Goal: Find contact information: Find contact information

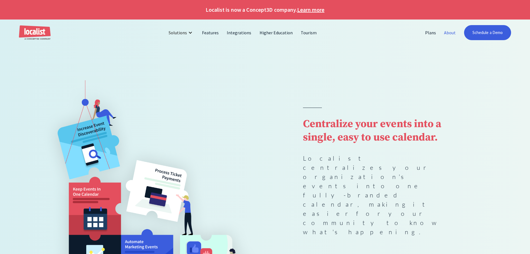
click at [452, 34] on link "About" at bounding box center [450, 32] width 20 height 13
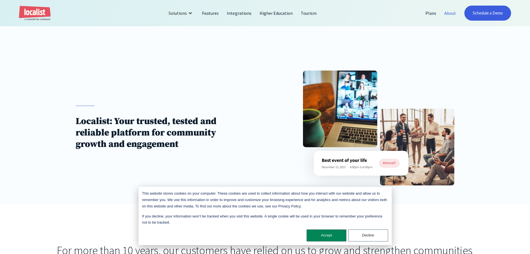
scroll to position [28, 0]
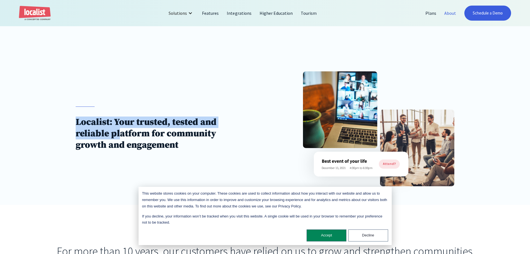
drag, startPoint x: 73, startPoint y: 121, endPoint x: 231, endPoint y: 165, distance: 163.8
click at [182, 155] on div "Localist: Your trusted, tested and reliable platform for community growth and e…" at bounding box center [265, 128] width 530 height 152
click at [226, 165] on div "Localist: Your trusted, tested and reliable platform for community growth and e…" at bounding box center [265, 128] width 379 height 114
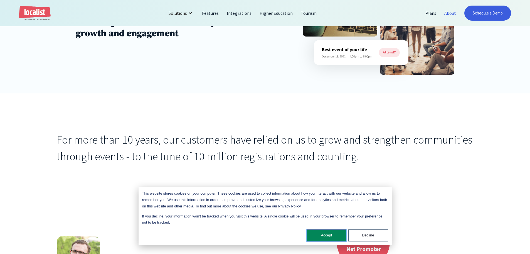
click at [323, 237] on button "Accept" at bounding box center [327, 235] width 40 height 12
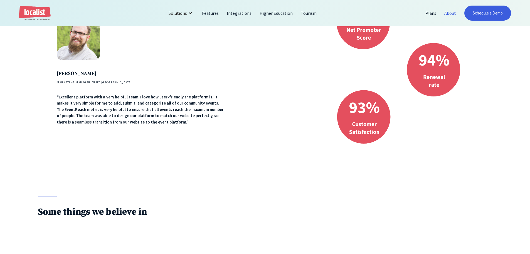
scroll to position [362, 0]
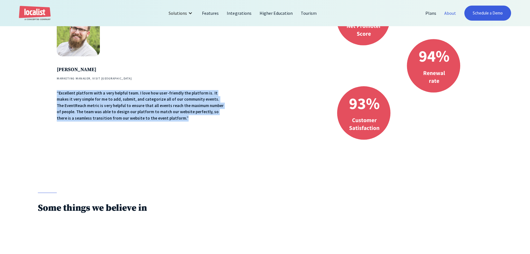
drag, startPoint x: 137, startPoint y: 125, endPoint x: 152, endPoint y: 138, distance: 19.5
click at [152, 138] on div "[PERSON_NAME] Marketing Manager, Visit [GEOGRAPHIC_DATA] “Excellent platform wi…" at bounding box center [265, 67] width 417 height 156
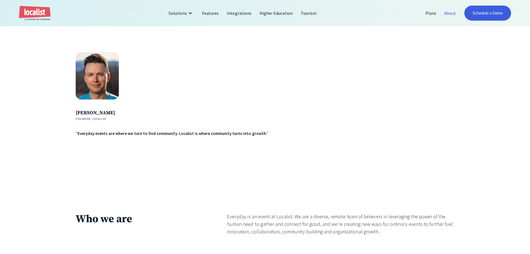
scroll to position [974, 0]
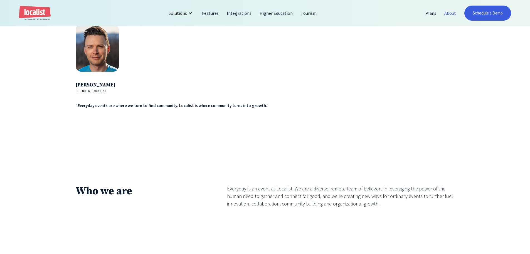
drag, startPoint x: 70, startPoint y: 84, endPoint x: 118, endPoint y: 84, distance: 48.7
click at [118, 84] on div "[PERSON_NAME] Founder, Localist “Everyday events are where we turn to find comm…" at bounding box center [265, 104] width 530 height 160
copy h4 "[PERSON_NAME]"
click at [99, 112] on div "[PERSON_NAME] Founder, Localist “Everyday events are where we turn to find comm…" at bounding box center [265, 104] width 530 height 160
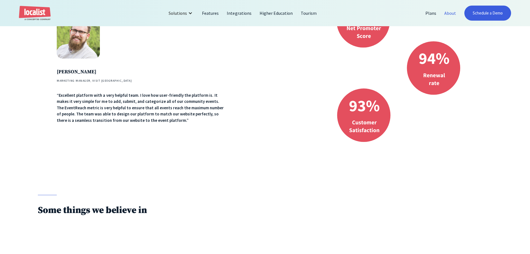
scroll to position [332, 0]
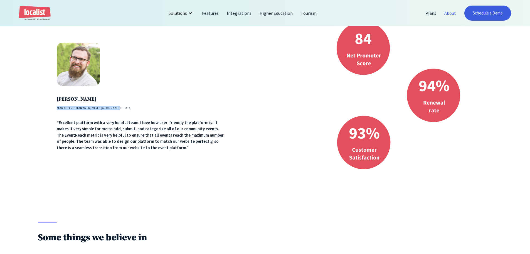
drag, startPoint x: 97, startPoint y: 111, endPoint x: 124, endPoint y: 109, distance: 27.1
click at [124, 109] on div "[PERSON_NAME] Marketing Manager, Visit [GEOGRAPHIC_DATA] “Excellent platform wi…" at bounding box center [265, 96] width 530 height 175
click at [125, 109] on h4 "Marketing Manager, Visit [GEOGRAPHIC_DATA]" at bounding box center [142, 108] width 170 height 4
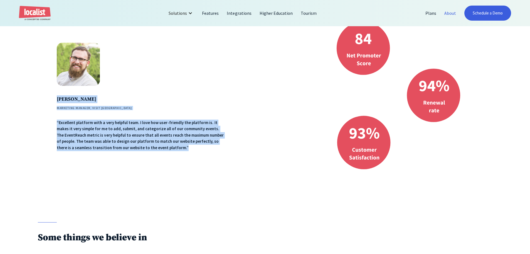
drag, startPoint x: 130, startPoint y: 148, endPoint x: 51, endPoint y: 96, distance: 94.9
click at [51, 96] on div "[PERSON_NAME] Marketing Manager, Visit [GEOGRAPHIC_DATA] “Excellent platform wi…" at bounding box center [265, 96] width 530 height 175
click at [9, 102] on div "[PERSON_NAME] Marketing Manager, Visit [GEOGRAPHIC_DATA] “Excellent platform wi…" at bounding box center [265, 96] width 530 height 175
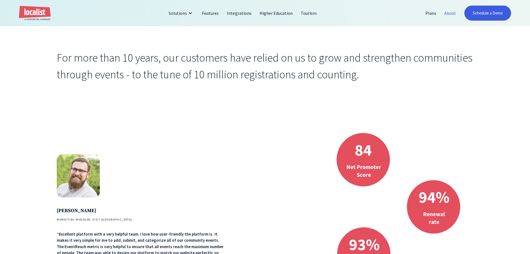
click at [13, 104] on div "For more than 10 years, our customers have relied on us to grow and strengthen …" at bounding box center [265, 65] width 530 height 109
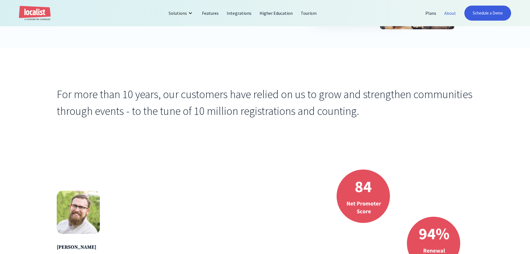
scroll to position [138, 0]
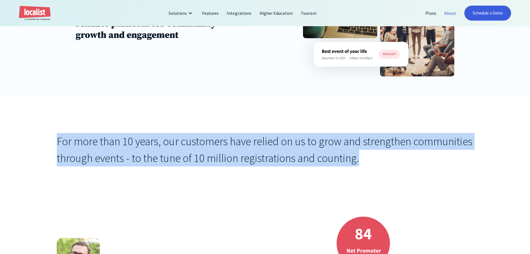
drag, startPoint x: 55, startPoint y: 138, endPoint x: 433, endPoint y: 162, distance: 377.9
click at [433, 162] on div "For more than 10 years, our customers have relied on us to grow and strengthen …" at bounding box center [265, 149] width 530 height 109
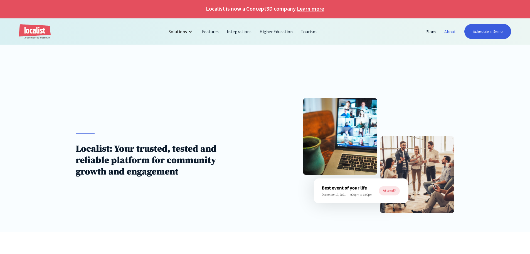
scroll to position [0, 0]
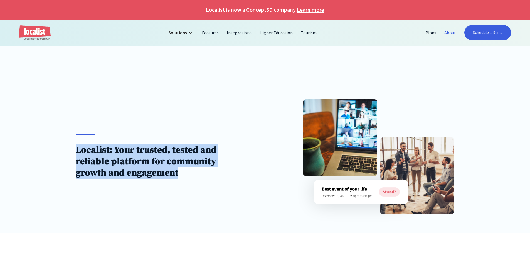
drag, startPoint x: 72, startPoint y: 147, endPoint x: 210, endPoint y: 183, distance: 142.5
click at [183, 180] on div "Localist: Your trusted, tested and reliable platform for community growth and e…" at bounding box center [265, 156] width 530 height 152
click at [210, 183] on div "Localist: Your trusted, tested and reliable platform for community growth and e…" at bounding box center [265, 156] width 379 height 114
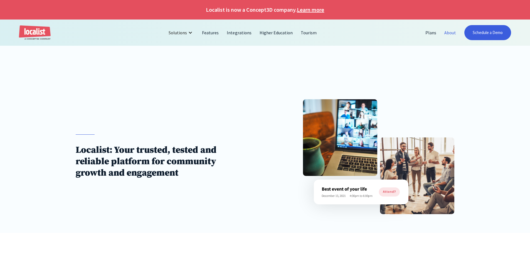
drag, startPoint x: 202, startPoint y: 109, endPoint x: 207, endPoint y: 103, distance: 7.1
click at [204, 106] on div "Localist: Your trusted, tested and reliable platform for community growth and e…" at bounding box center [265, 156] width 379 height 114
click at [191, 33] on div at bounding box center [190, 32] width 4 height 4
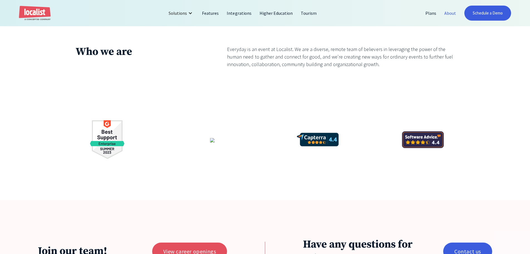
scroll to position [1335, 0]
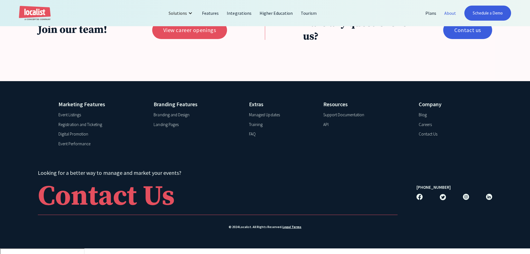
drag, startPoint x: 426, startPoint y: 138, endPoint x: 421, endPoint y: 138, distance: 5.8
click at [427, 137] on div "Contact Us" at bounding box center [428, 134] width 19 height 6
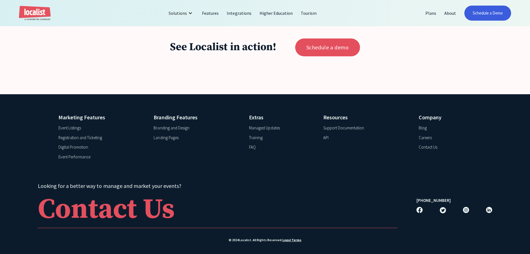
scroll to position [613, 0]
